Goal: Information Seeking & Learning: Learn about a topic

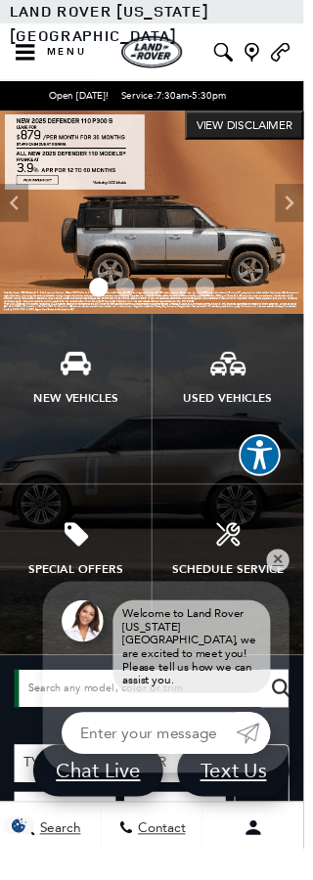
scroll to position [5, 0]
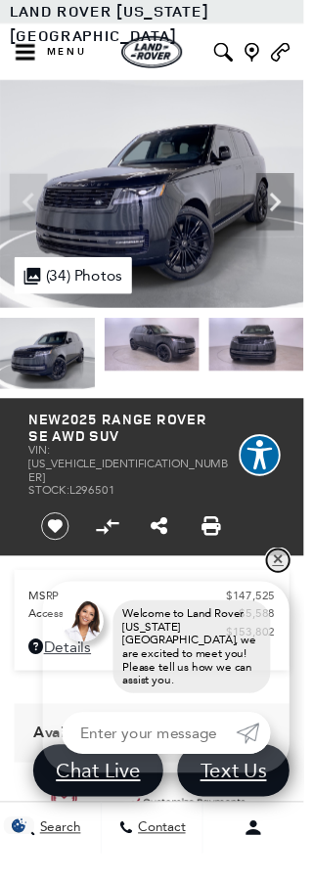
click at [298, 590] on link "✕" at bounding box center [286, 577] width 23 height 23
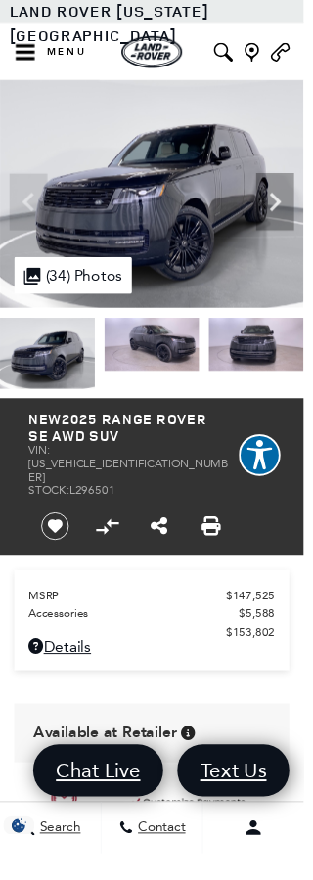
click at [312, 603] on div at bounding box center [156, 440] width 313 height 880
